Goal: Information Seeking & Learning: Learn about a topic

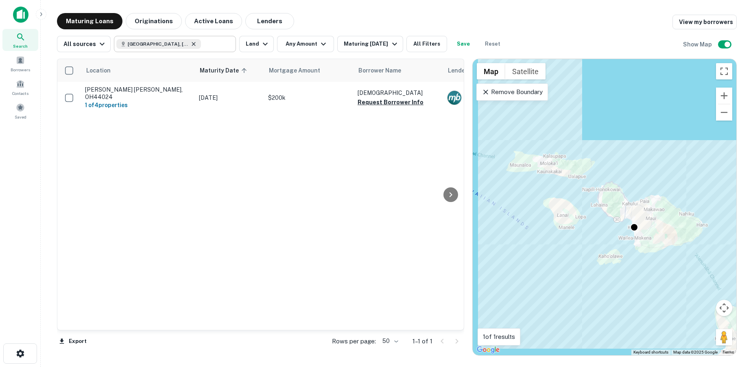
click at [190, 44] on icon at bounding box center [193, 44] width 7 height 7
type input "**********"
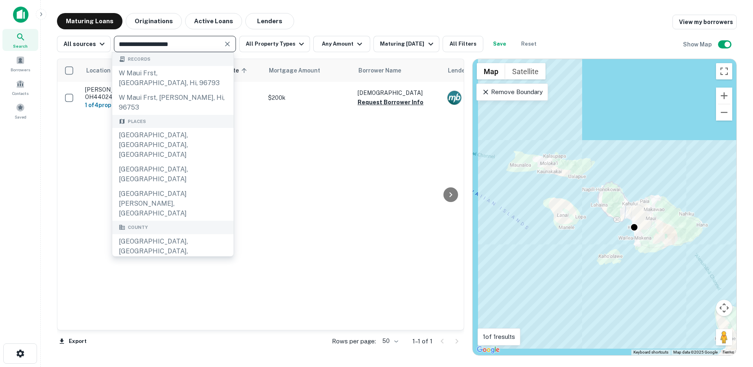
click at [224, 44] on icon "Clear" at bounding box center [227, 44] width 8 height 8
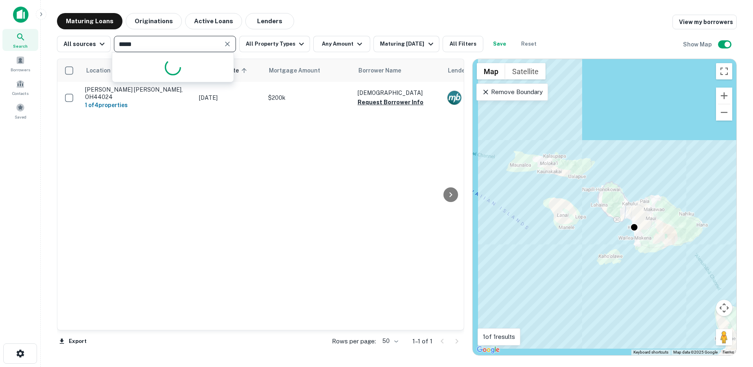
type input "******"
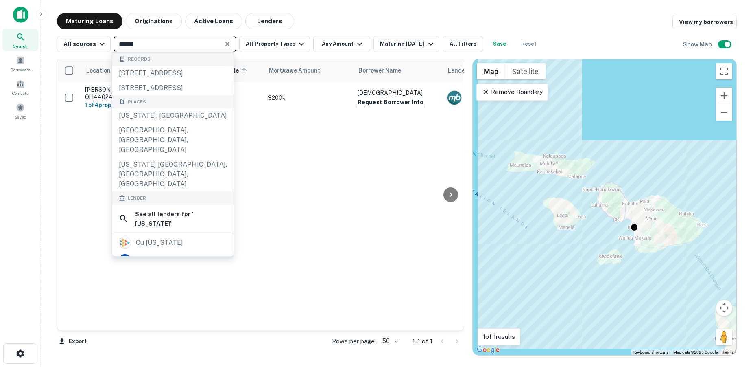
click at [153, 123] on div "[US_STATE], [GEOGRAPHIC_DATA]" at bounding box center [172, 115] width 121 height 15
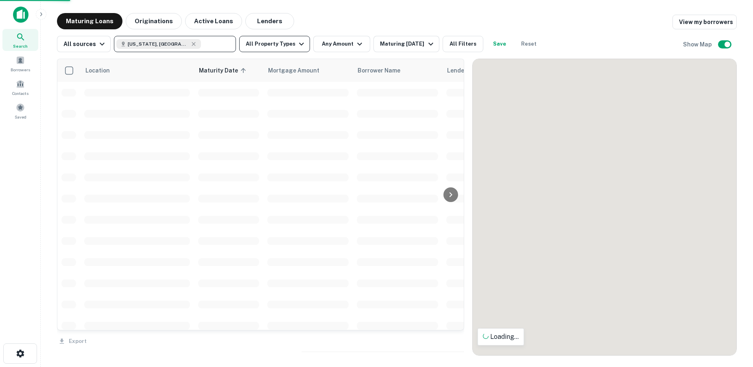
click at [260, 45] on button "All Property Types" at bounding box center [274, 44] width 71 height 16
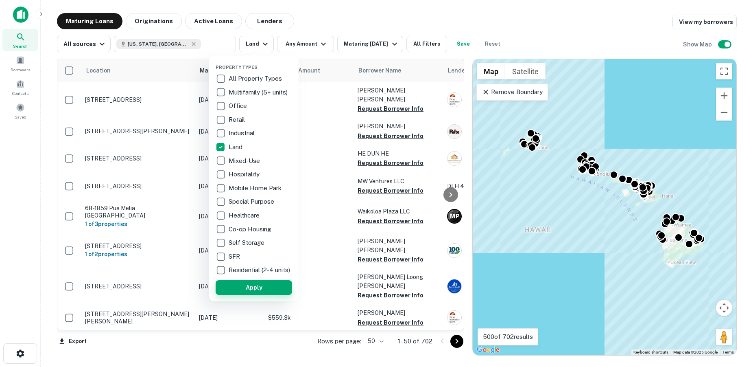
click at [262, 292] on button "Apply" at bounding box center [254, 287] width 76 height 15
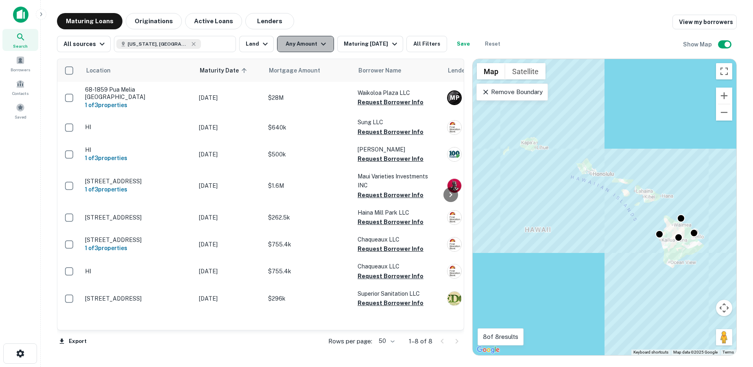
click at [319, 45] on icon "button" at bounding box center [324, 44] width 10 height 10
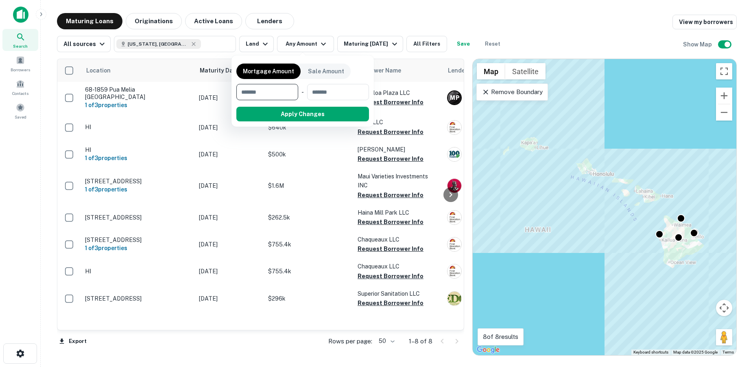
click at [341, 22] on div at bounding box center [376, 183] width 753 height 367
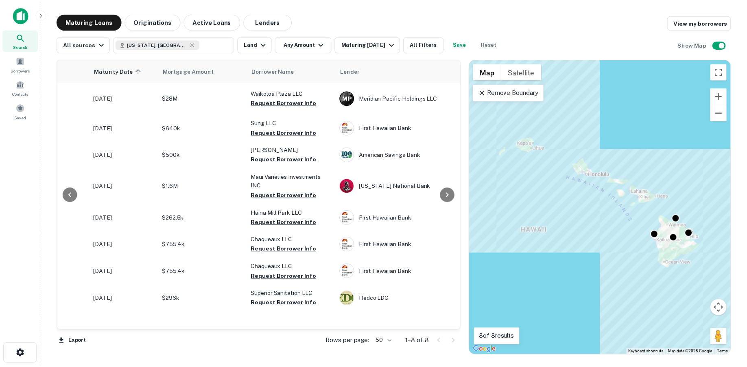
scroll to position [0, 109]
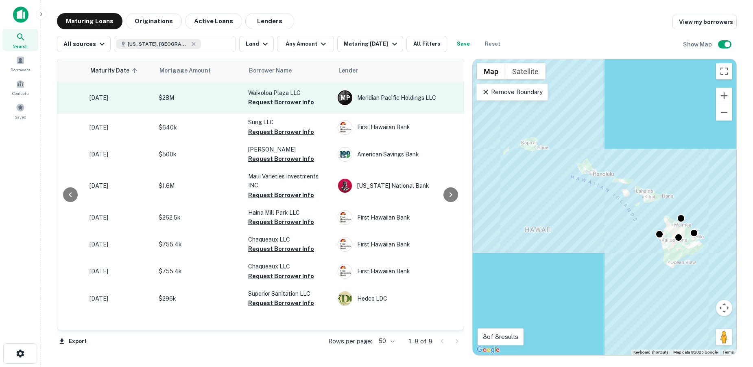
click at [189, 96] on p "$28M" at bounding box center [199, 97] width 81 height 9
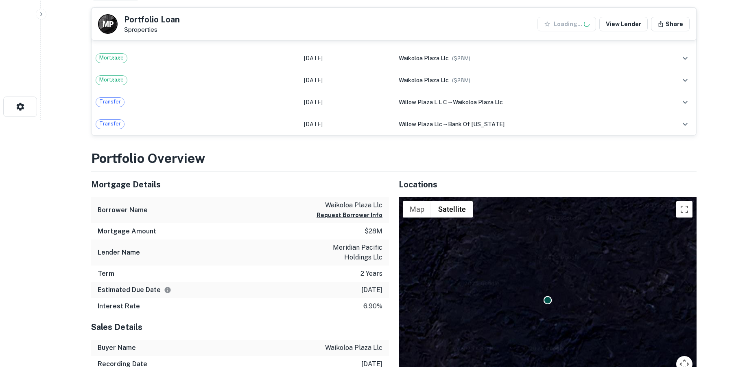
scroll to position [277, 0]
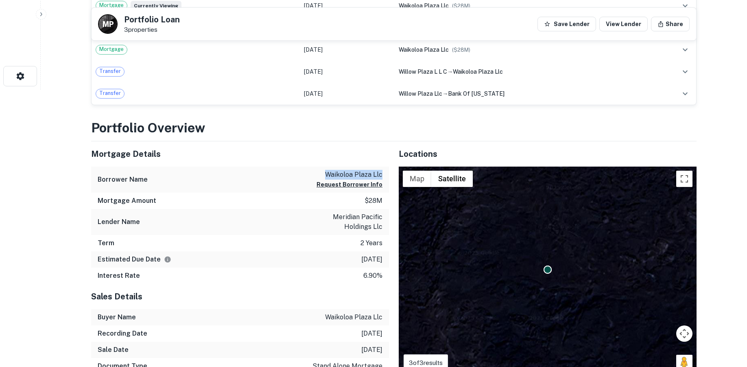
drag, startPoint x: 328, startPoint y: 174, endPoint x: 384, endPoint y: 174, distance: 56.1
click at [384, 174] on div "Borrower Name waikoloa plaza llc Request Borrower Info" at bounding box center [240, 179] width 298 height 26
copy p "waikoloa plaza llc"
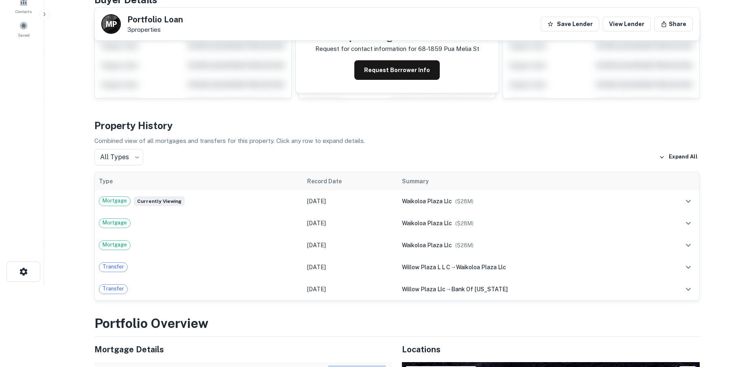
scroll to position [0, 0]
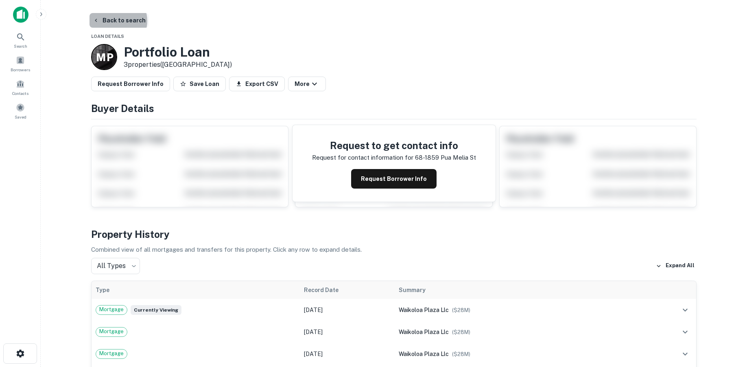
click at [114, 21] on button "Back to search" at bounding box center [118, 20] width 59 height 15
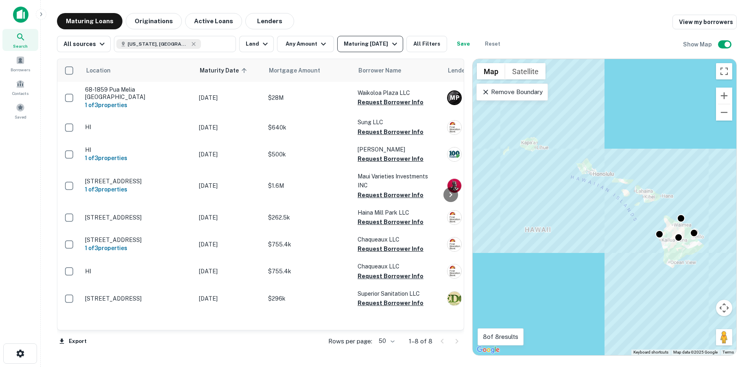
click at [385, 40] on div "Maturing [DATE]" at bounding box center [371, 44] width 55 height 10
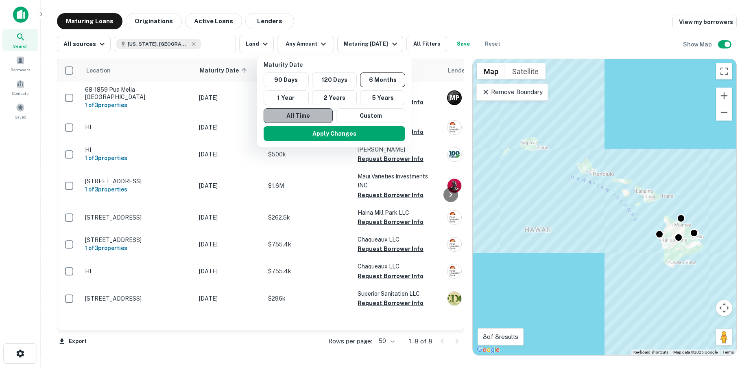
click at [316, 113] on button "All Time" at bounding box center [298, 115] width 69 height 15
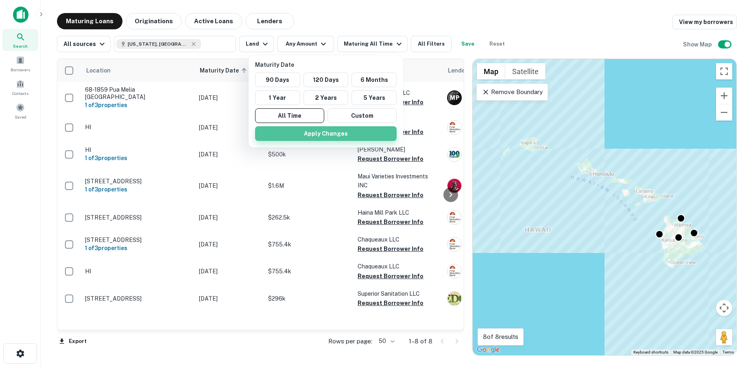
click at [323, 135] on button "Apply Changes" at bounding box center [326, 133] width 142 height 15
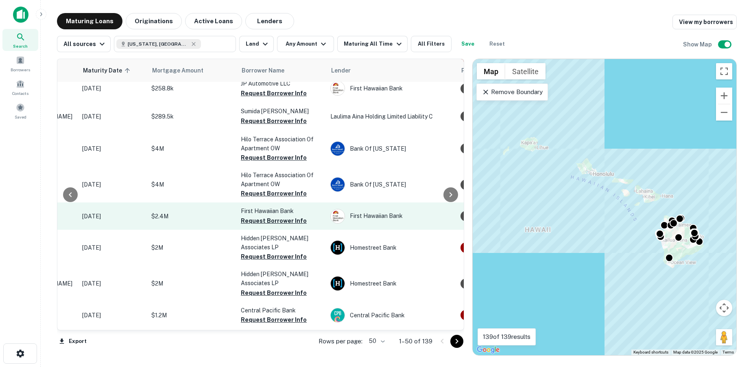
scroll to position [516, 117]
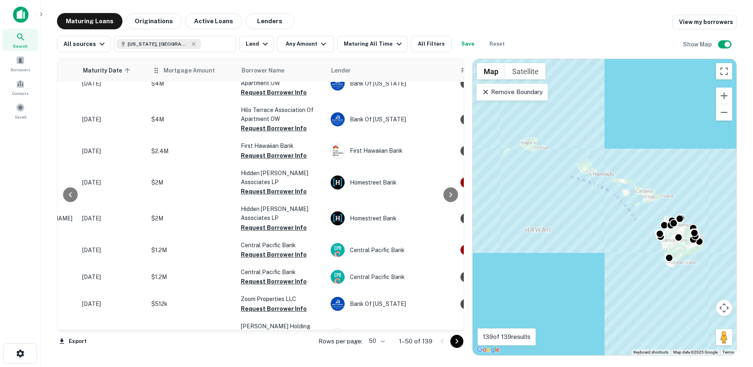
click at [193, 77] on th "Mortgage Amount" at bounding box center [191, 70] width 89 height 23
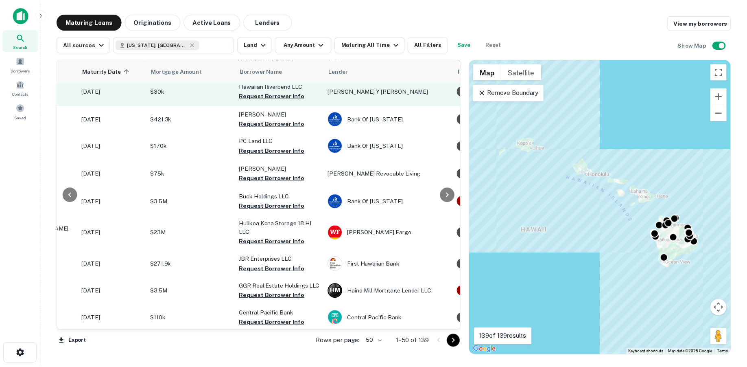
scroll to position [0, 117]
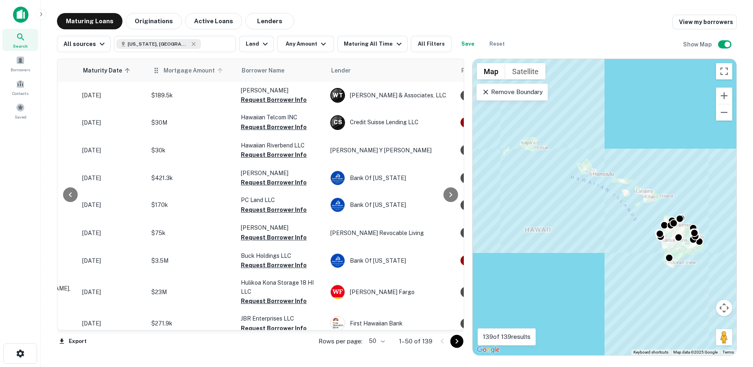
click at [218, 70] on icon at bounding box center [220, 70] width 5 height 5
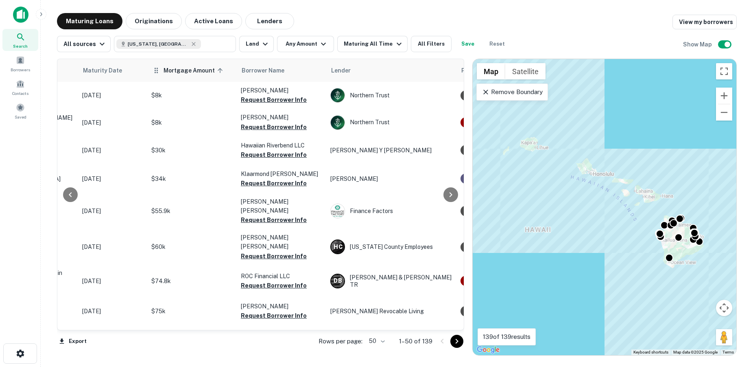
click at [218, 70] on icon at bounding box center [220, 70] width 5 height 5
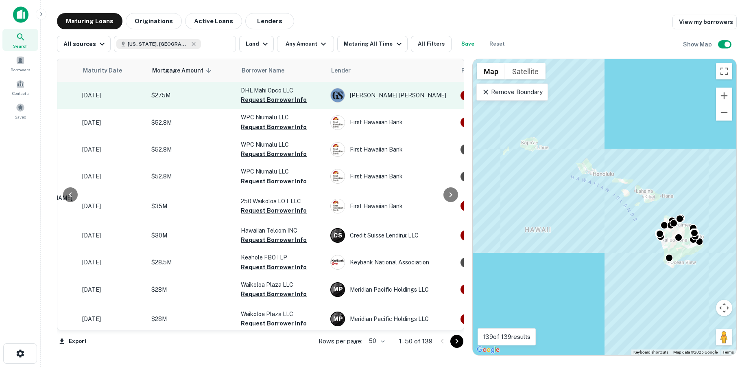
click at [169, 96] on p "$275M" at bounding box center [191, 95] width 81 height 9
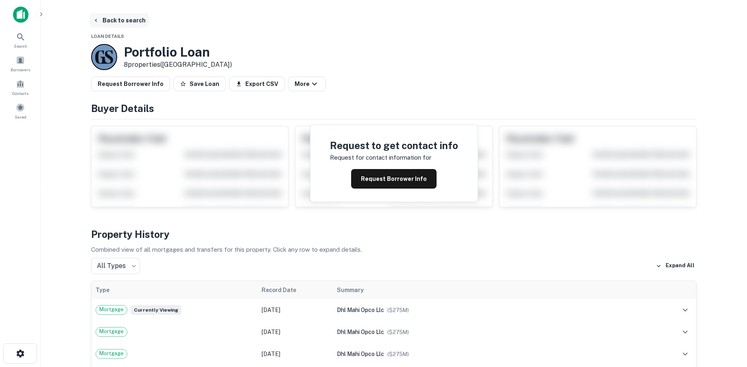
click at [97, 18] on icon "button" at bounding box center [96, 20] width 7 height 7
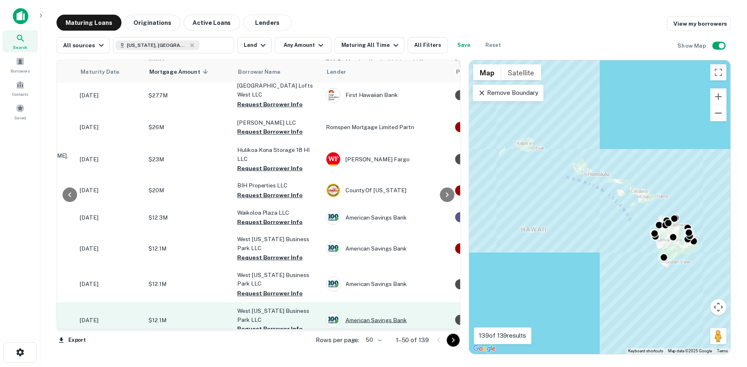
scroll to position [237, 118]
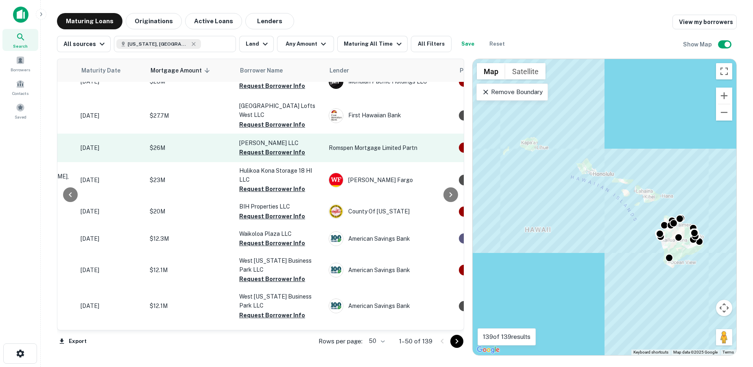
click at [181, 143] on p "$26M" at bounding box center [190, 147] width 81 height 9
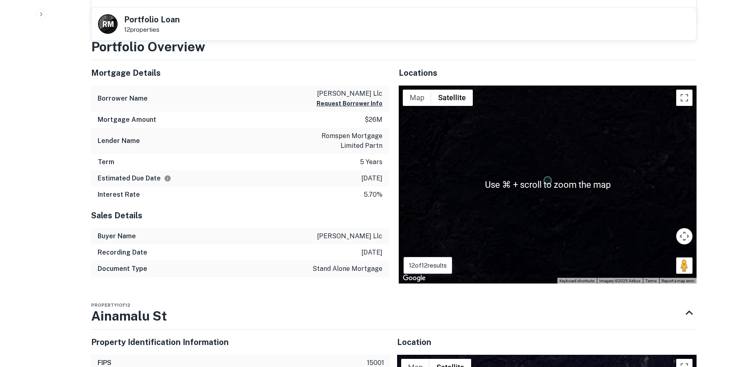
scroll to position [535, 0]
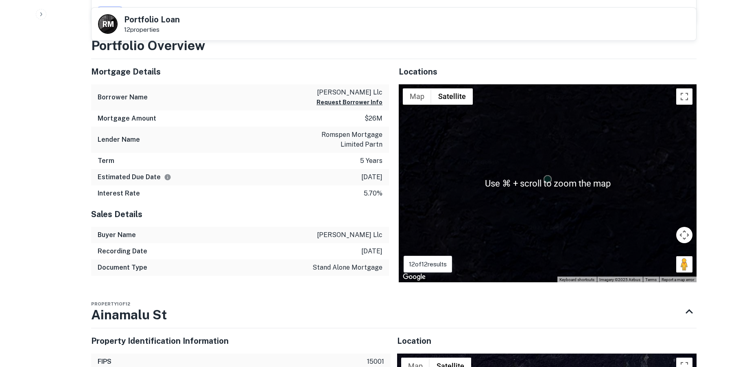
click at [574, 195] on div "To activate drag with keyboard, press Alt + Enter. Once in keyboard drag state,…" at bounding box center [548, 183] width 298 height 198
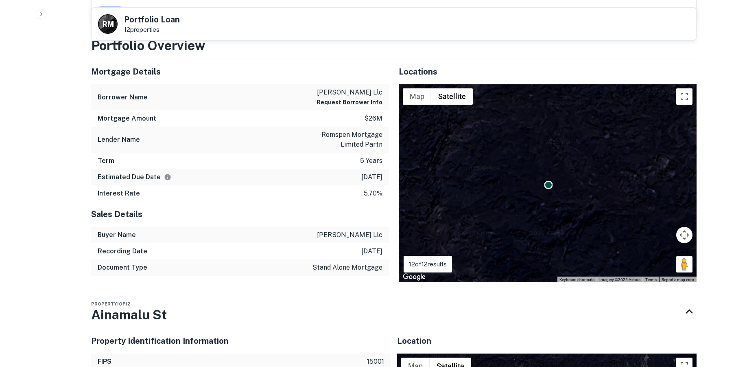
drag, startPoint x: 578, startPoint y: 184, endPoint x: 579, endPoint y: 191, distance: 6.6
click at [579, 191] on div "To activate drag with keyboard, press Alt + Enter. Once in keyboard drag state,…" at bounding box center [548, 183] width 298 height 198
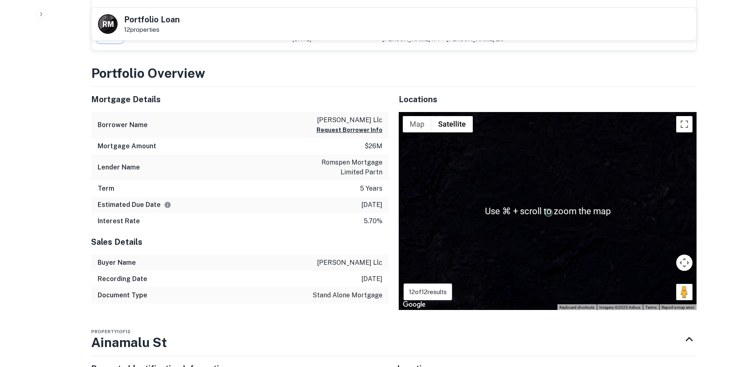
scroll to position [502, 0]
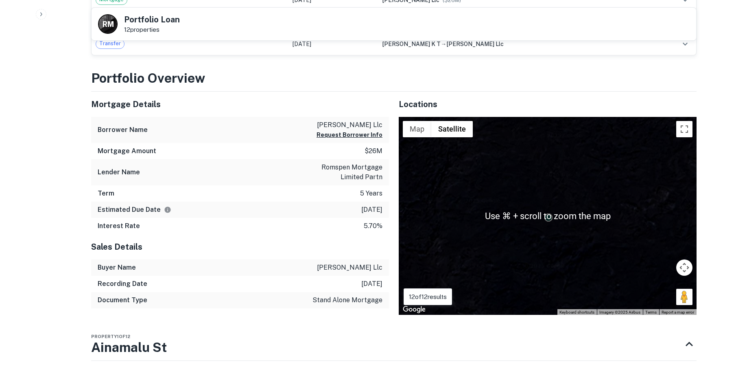
click at [587, 215] on div "To activate drag with keyboard, press Alt + Enter. Once in keyboard drag state,…" at bounding box center [548, 216] width 298 height 198
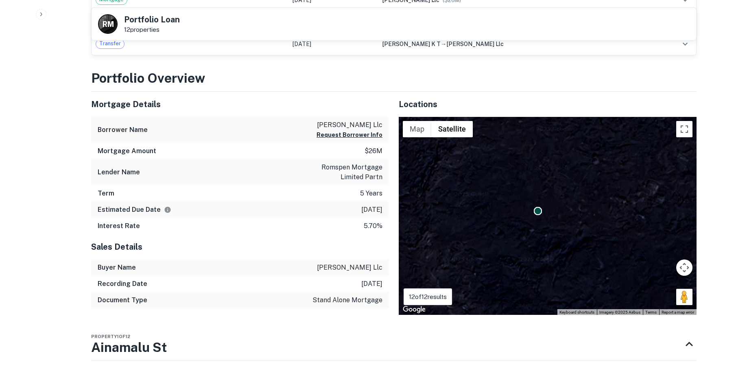
drag, startPoint x: 552, startPoint y: 219, endPoint x: 545, endPoint y: 210, distance: 11.1
click at [545, 210] on div "To navigate, press the arrow keys. To activate drag with keyboard, press Alt + …" at bounding box center [548, 216] width 298 height 198
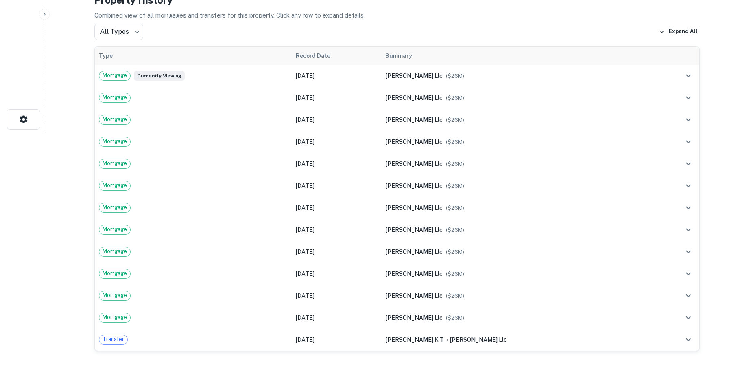
scroll to position [0, 0]
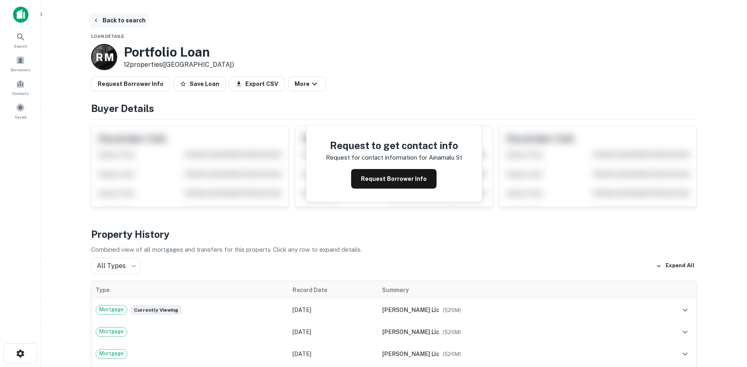
click at [103, 21] on button "Back to search" at bounding box center [118, 20] width 59 height 15
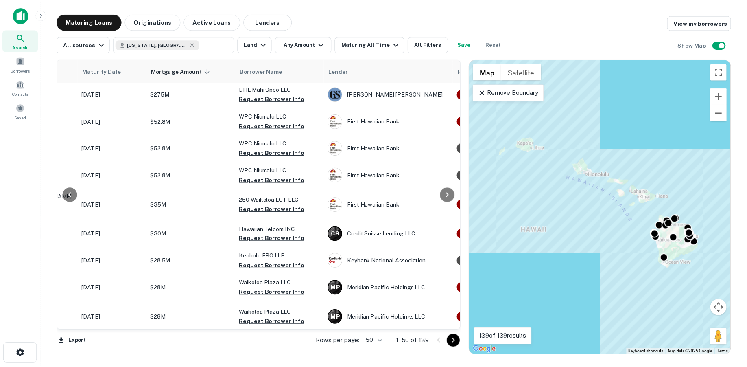
scroll to position [0, 117]
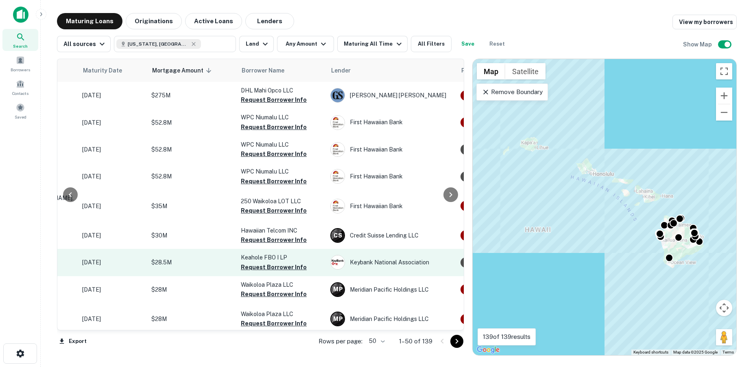
click at [208, 260] on p "$28.5M" at bounding box center [191, 262] width 81 height 9
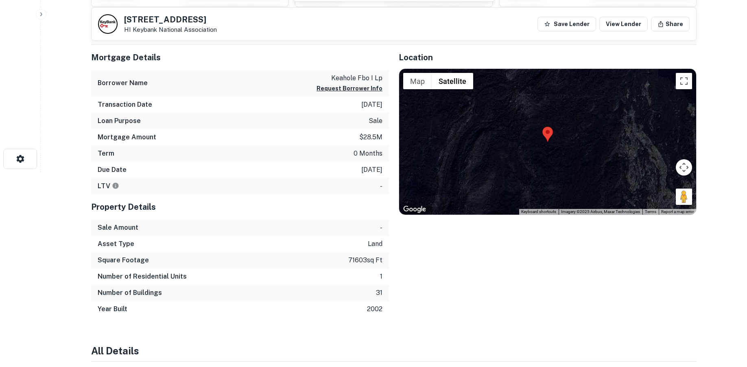
scroll to position [202, 0]
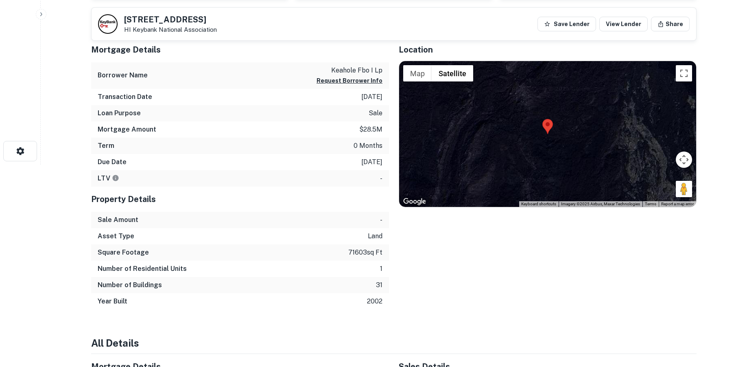
click at [612, 114] on div at bounding box center [547, 134] width 297 height 146
click at [416, 74] on button "Map" at bounding box center [417, 73] width 28 height 16
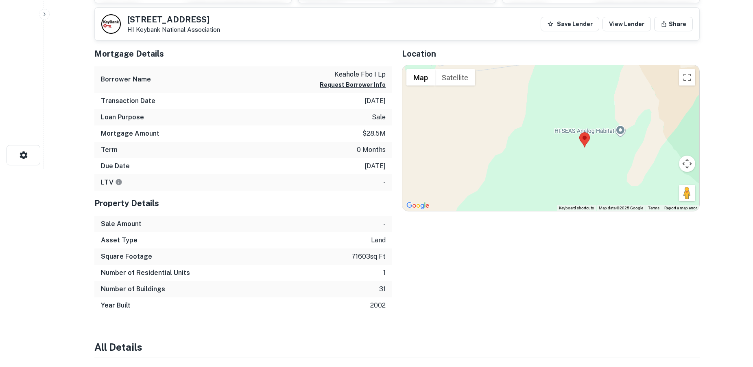
scroll to position [0, 0]
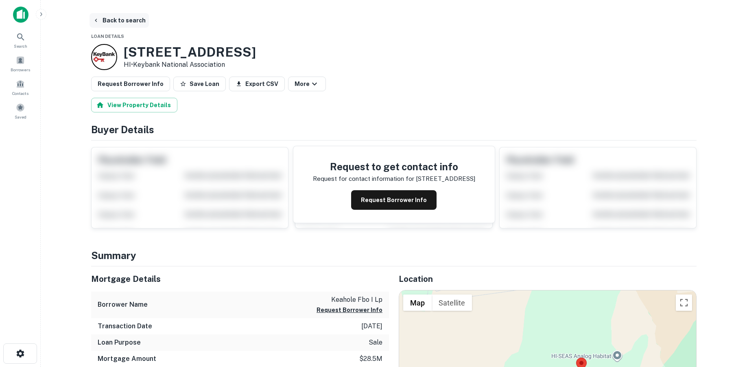
click at [98, 19] on icon "button" at bounding box center [96, 20] width 7 height 7
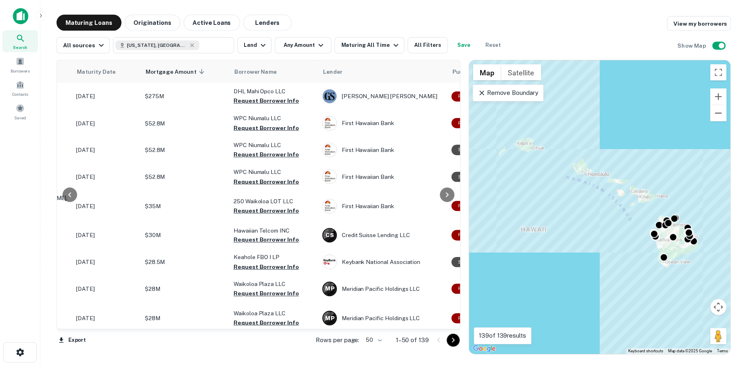
scroll to position [0, 153]
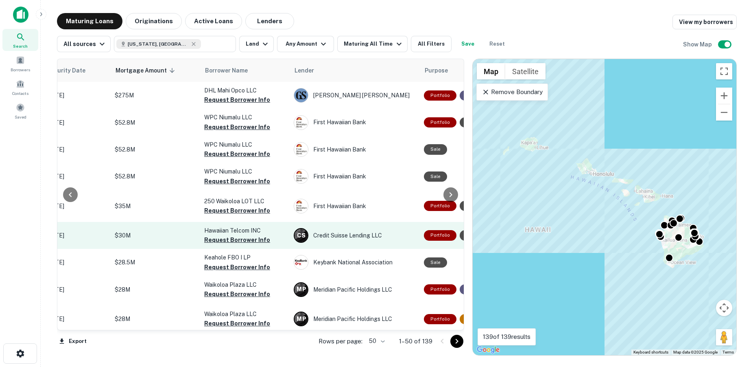
click at [181, 234] on p "$30M" at bounding box center [155, 235] width 81 height 9
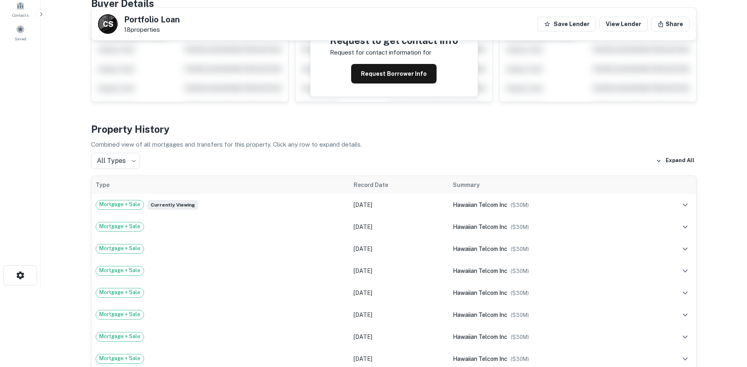
scroll to position [5, 0]
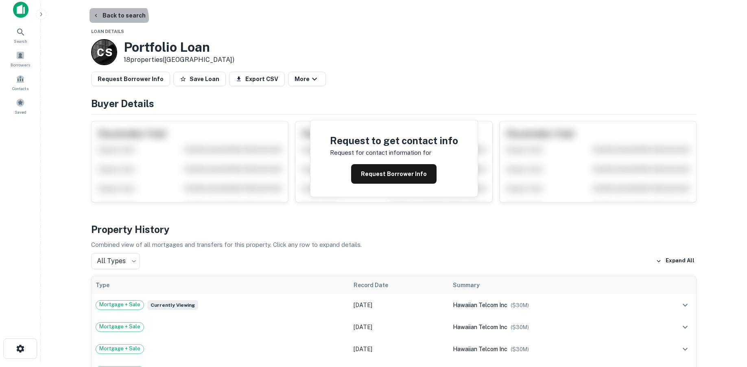
click at [118, 19] on button "Back to search" at bounding box center [118, 15] width 59 height 15
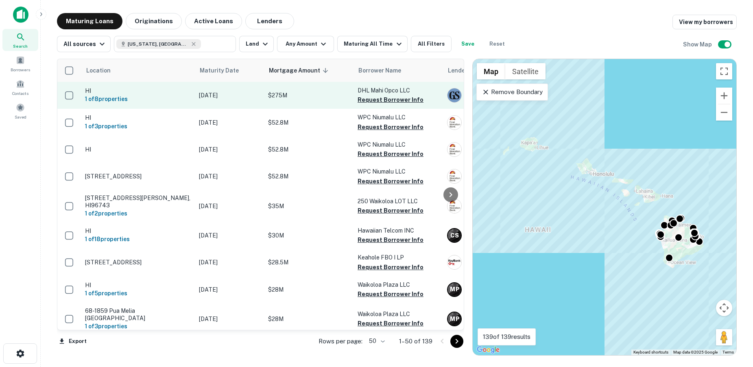
click at [331, 100] on td "$275M" at bounding box center [308, 95] width 89 height 27
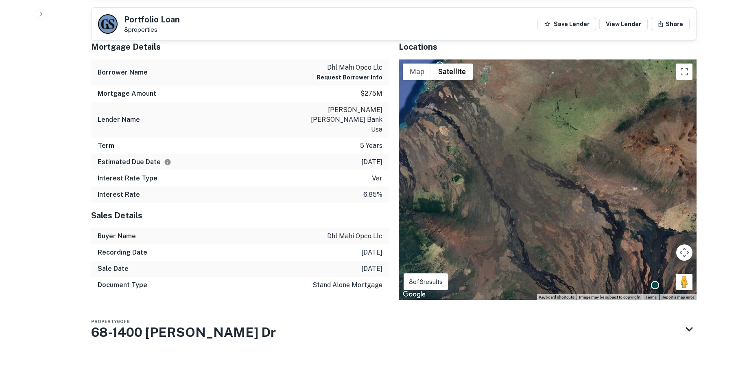
scroll to position [517, 0]
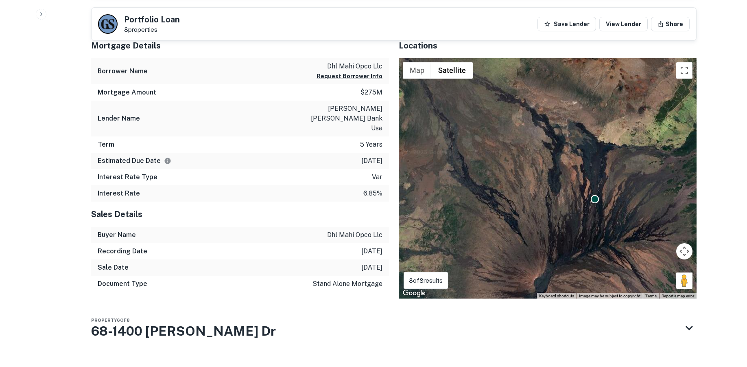
drag, startPoint x: 525, startPoint y: 212, endPoint x: 443, endPoint y: 122, distance: 121.8
click at [443, 122] on div "To activate drag with keyboard, press Alt + Enter. Once in keyboard drag state,…" at bounding box center [548, 178] width 298 height 240
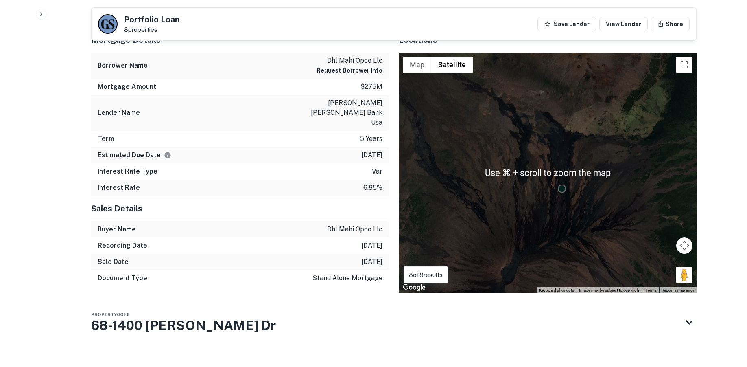
scroll to position [524, 0]
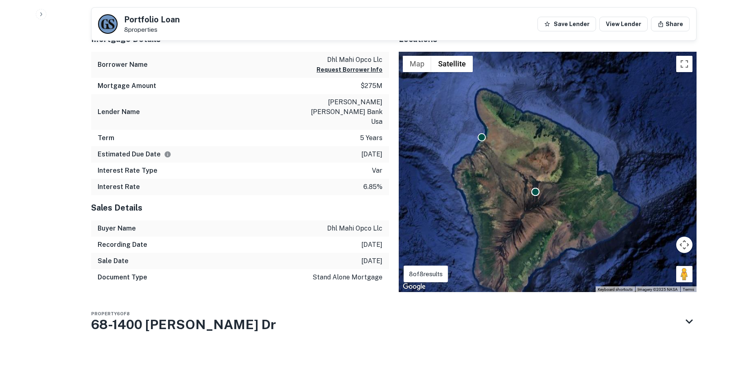
drag, startPoint x: 495, startPoint y: 177, endPoint x: 548, endPoint y: 210, distance: 61.9
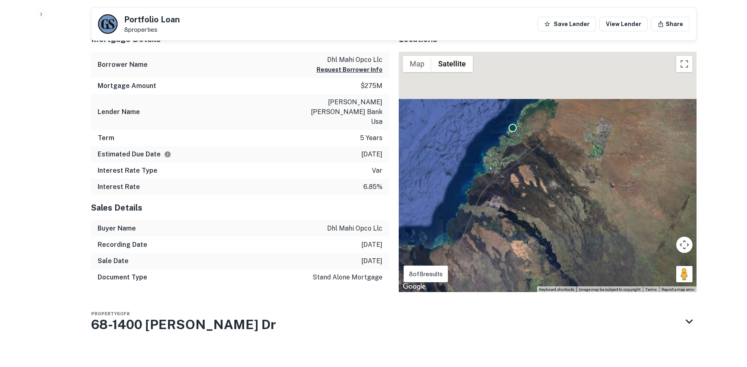
drag, startPoint x: 521, startPoint y: 157, endPoint x: 545, endPoint y: 209, distance: 56.8
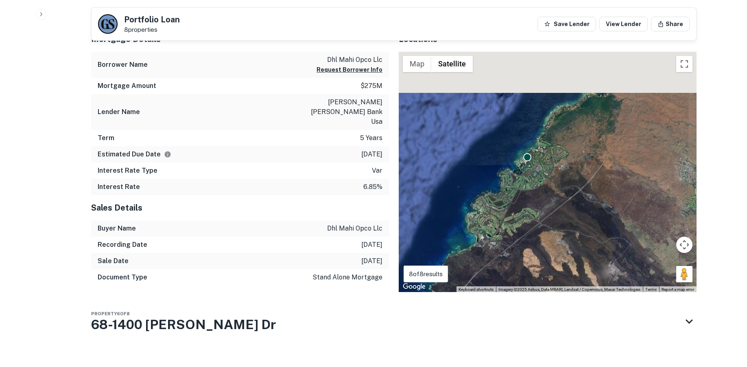
drag, startPoint x: 528, startPoint y: 157, endPoint x: 524, endPoint y: 227, distance: 69.6
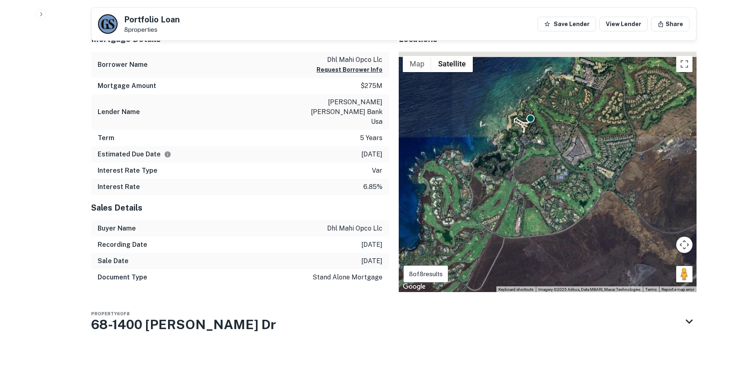
drag, startPoint x: 551, startPoint y: 160, endPoint x: 522, endPoint y: 258, distance: 102.6
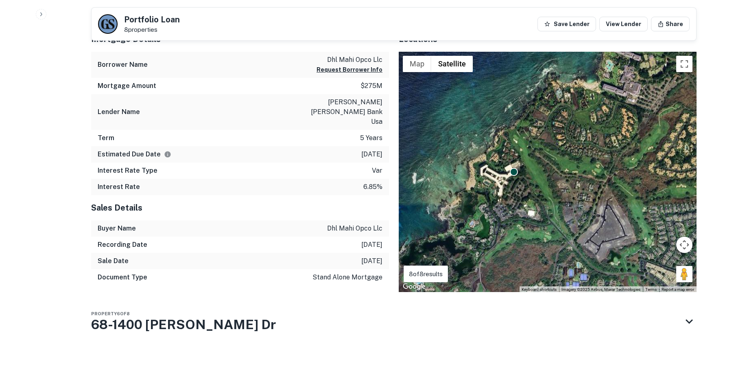
drag, startPoint x: 495, startPoint y: 184, endPoint x: 498, endPoint y: 205, distance: 20.9
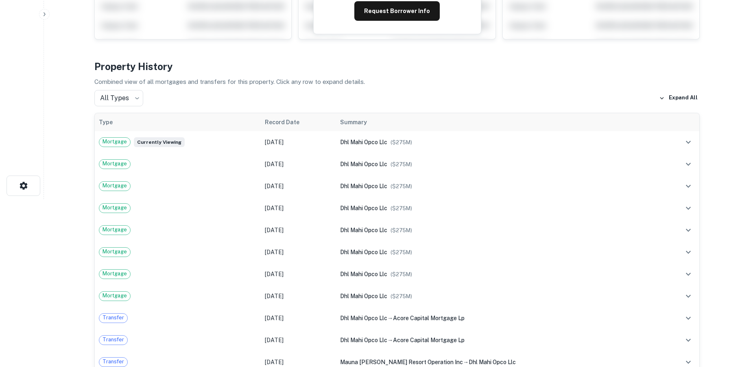
scroll to position [0, 0]
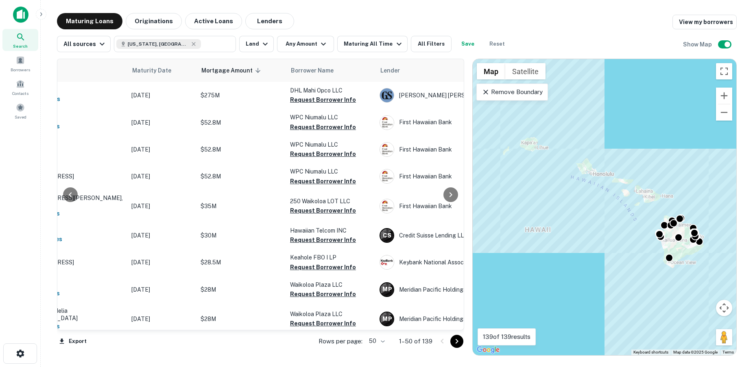
scroll to position [0, 74]
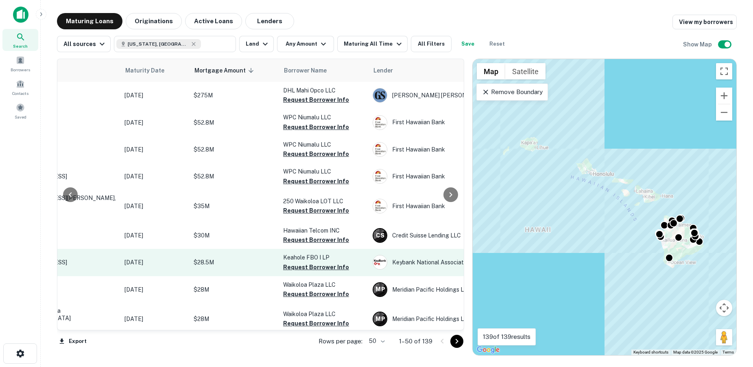
click at [243, 258] on p "$28.5M" at bounding box center [234, 262] width 81 height 9
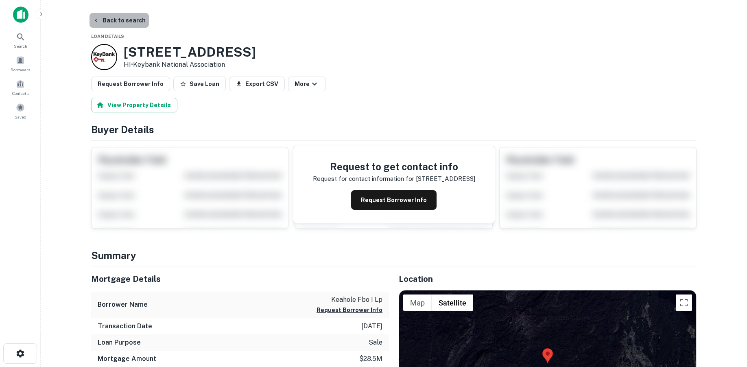
click at [135, 22] on button "Back to search" at bounding box center [118, 20] width 59 height 15
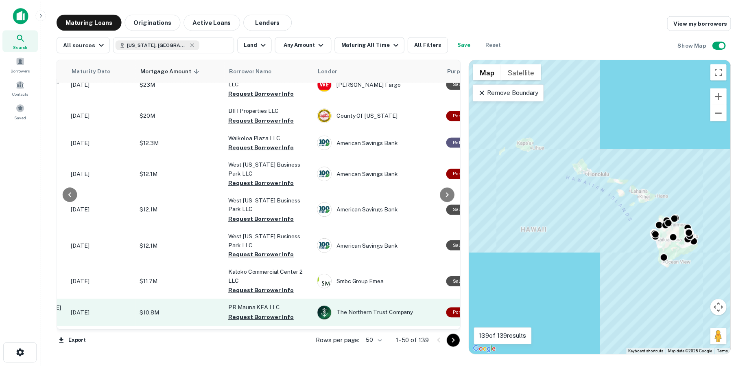
scroll to position [243, 127]
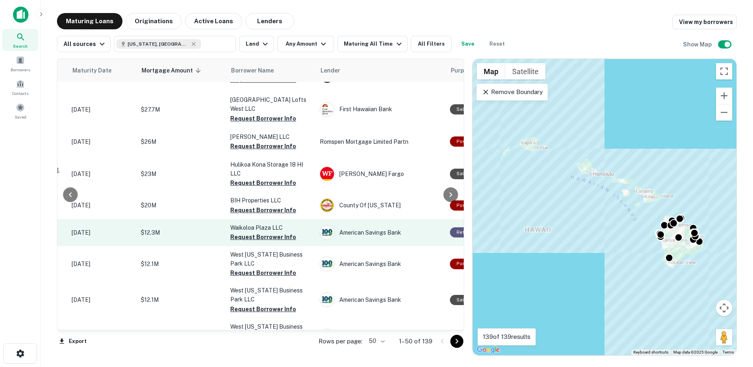
click at [185, 229] on td "$12.3M" at bounding box center [181, 232] width 89 height 27
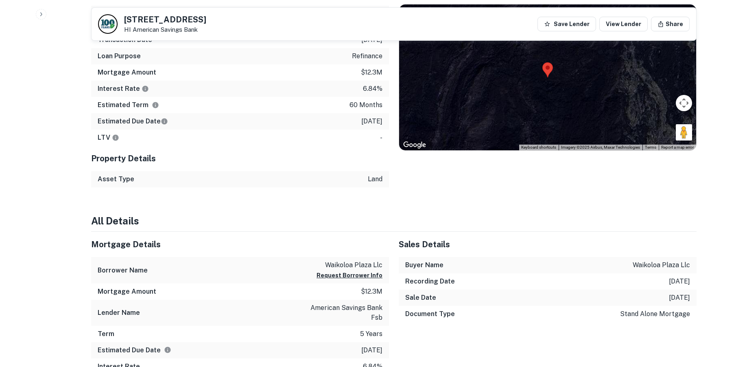
scroll to position [311, 0]
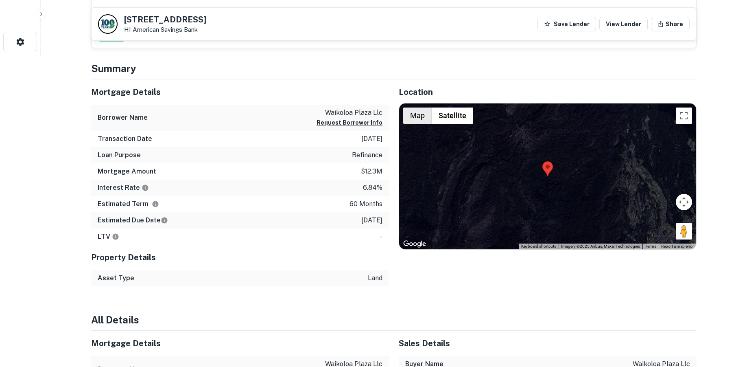
click at [420, 120] on button "Map" at bounding box center [417, 115] width 28 height 16
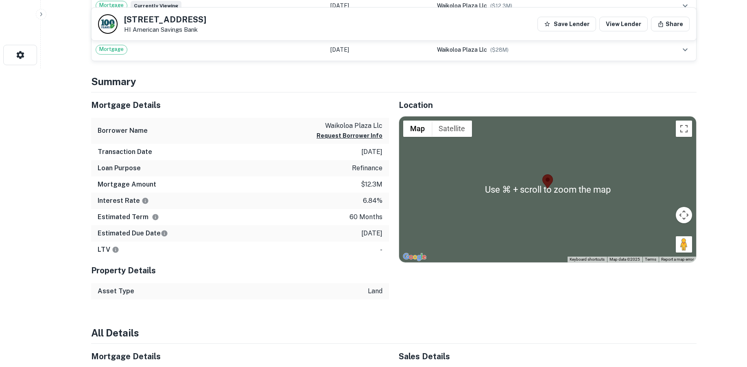
scroll to position [288, 0]
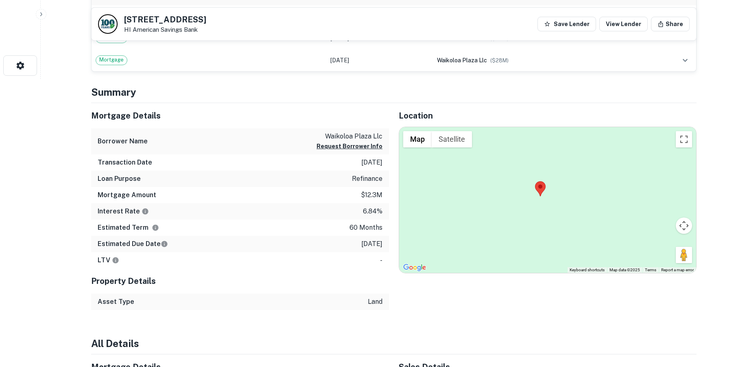
drag, startPoint x: 459, startPoint y: 204, endPoint x: 490, endPoint y: 207, distance: 30.6
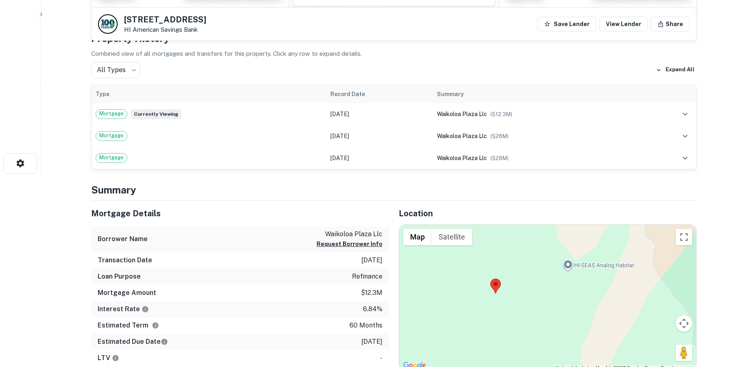
scroll to position [0, 0]
